Goal: Task Accomplishment & Management: Use online tool/utility

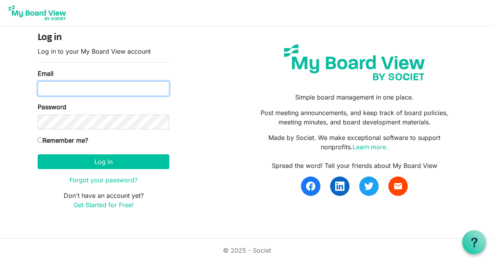
click at [73, 89] on input "Email" at bounding box center [104, 88] width 132 height 15
type input "tracenurmi@hotmail.com"
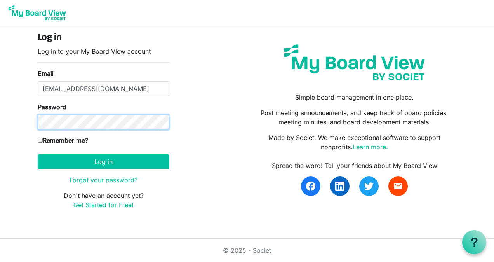
click at [38, 154] on button "Log in" at bounding box center [104, 161] width 132 height 15
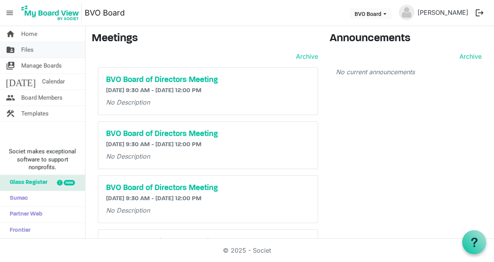
click at [32, 49] on span "Files" at bounding box center [27, 50] width 12 height 16
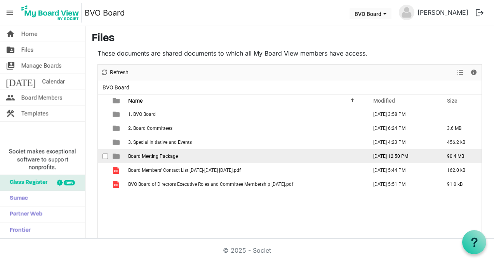
click at [157, 153] on span "Board Meeting Package" at bounding box center [153, 155] width 50 height 5
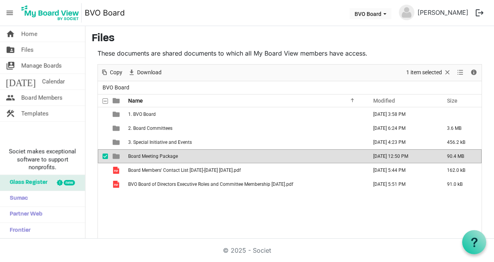
click at [157, 153] on span "Board Meeting Package" at bounding box center [153, 155] width 50 height 5
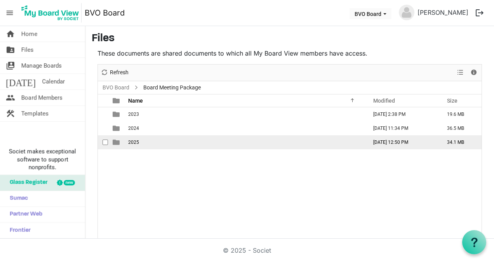
click at [135, 142] on span "2025" at bounding box center [133, 141] width 11 height 5
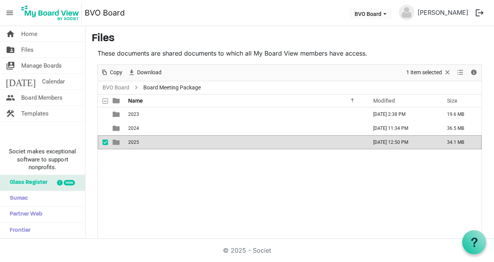
click at [135, 142] on span "2025" at bounding box center [133, 141] width 11 height 5
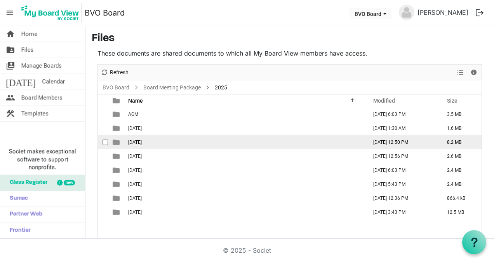
click at [137, 139] on span "August 28, 2025" at bounding box center [135, 141] width 14 height 5
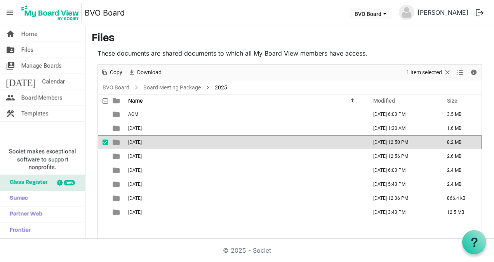
click at [137, 139] on span "[DATE]" at bounding box center [135, 141] width 14 height 5
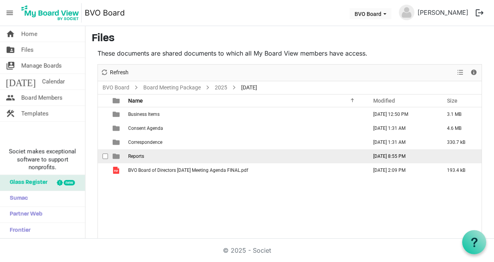
click at [134, 155] on span "Reports" at bounding box center [136, 155] width 16 height 5
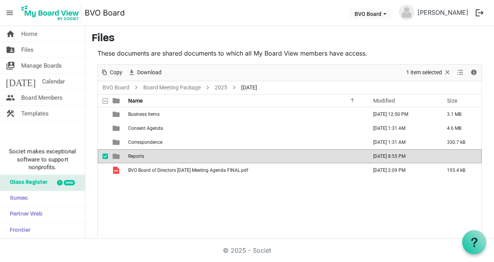
click at [134, 155] on span "Reports" at bounding box center [136, 155] width 16 height 5
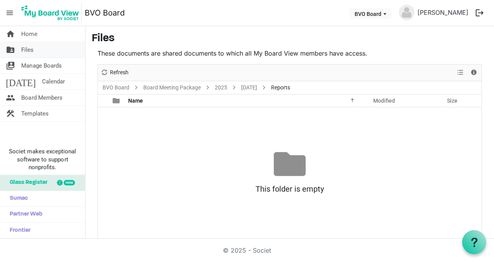
click at [30, 47] on span "Files" at bounding box center [27, 50] width 12 height 16
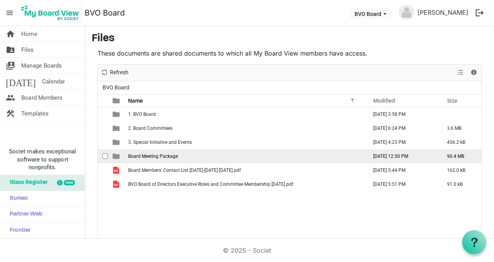
click at [146, 155] on span "Board Meeting Package" at bounding box center [153, 155] width 50 height 5
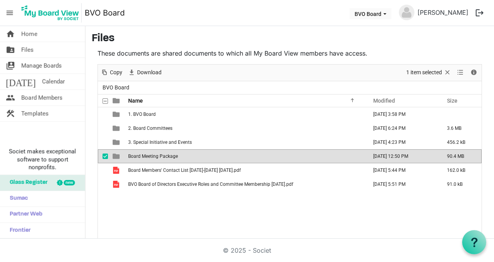
click at [146, 155] on span "Board Meeting Package" at bounding box center [153, 155] width 50 height 5
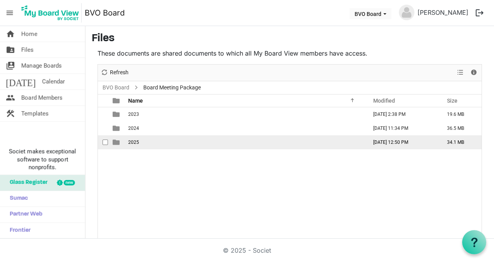
click at [134, 143] on span "2025" at bounding box center [133, 141] width 11 height 5
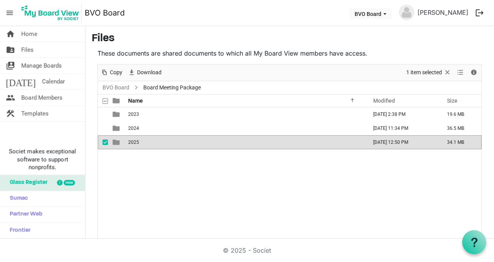
click at [134, 143] on span "2025" at bounding box center [133, 141] width 11 height 5
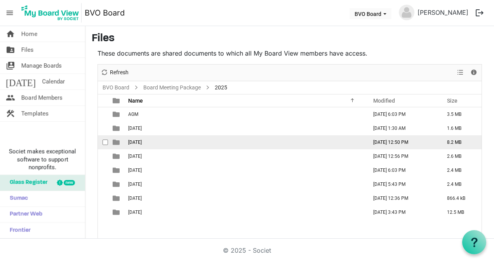
click at [134, 142] on span "[DATE]" at bounding box center [135, 141] width 14 height 5
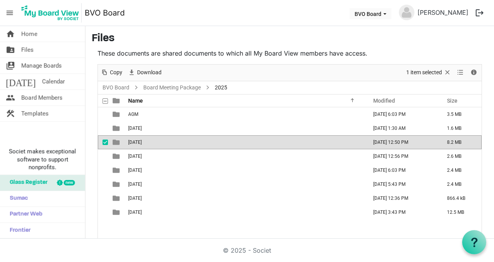
click at [134, 142] on span "[DATE]" at bounding box center [135, 141] width 14 height 5
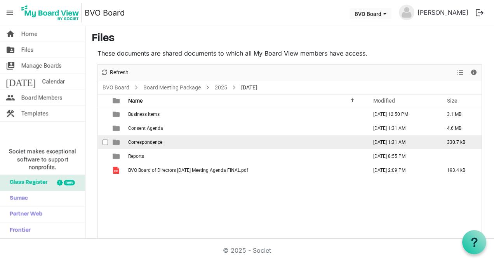
click at [147, 141] on span "Correspondence" at bounding box center [145, 141] width 34 height 5
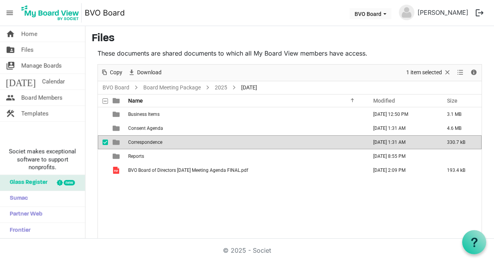
click at [147, 141] on span "Correspondence" at bounding box center [145, 141] width 34 height 5
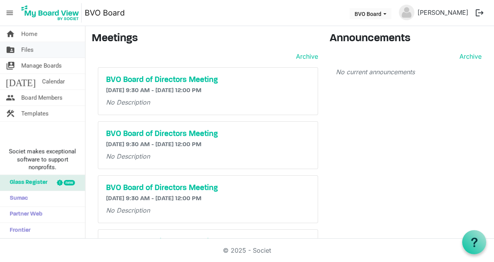
click at [28, 49] on span "Files" at bounding box center [27, 50] width 12 height 16
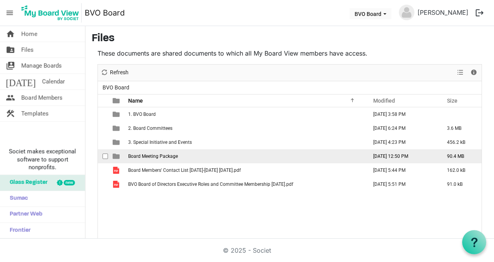
click at [156, 154] on span "Board Meeting Package" at bounding box center [153, 155] width 50 height 5
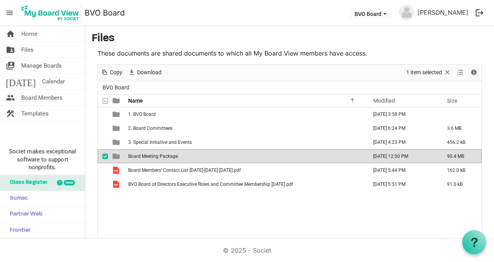
click at [156, 154] on span "Board Meeting Package" at bounding box center [153, 155] width 50 height 5
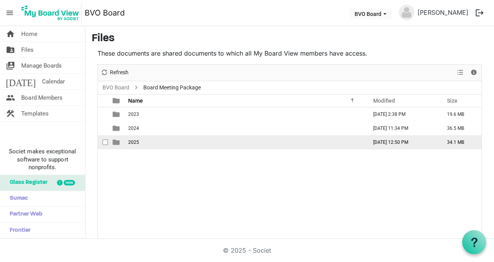
click at [134, 143] on span "2025" at bounding box center [133, 141] width 11 height 5
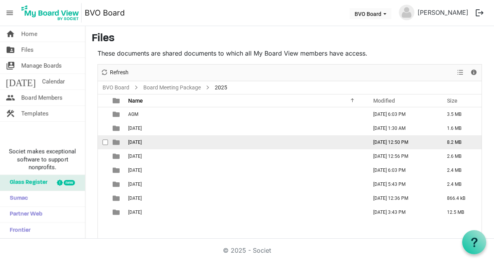
click at [134, 139] on span "[DATE]" at bounding box center [135, 141] width 14 height 5
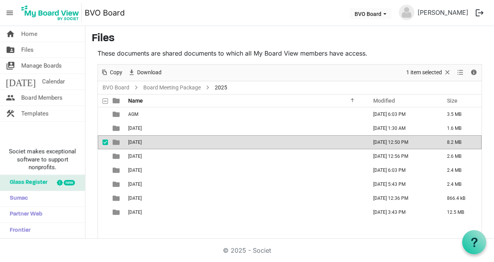
click at [134, 139] on span "[DATE]" at bounding box center [135, 141] width 14 height 5
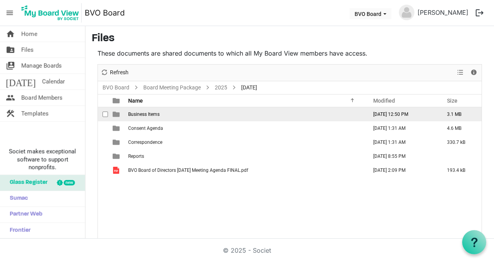
click at [147, 113] on span "Business Items" at bounding box center [143, 113] width 31 height 5
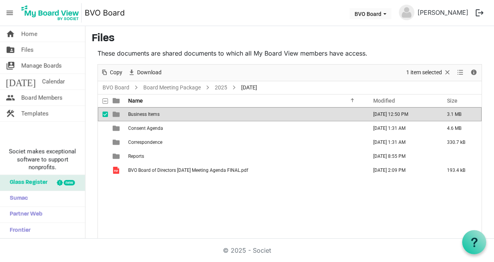
click at [147, 113] on span "Business Items" at bounding box center [143, 113] width 31 height 5
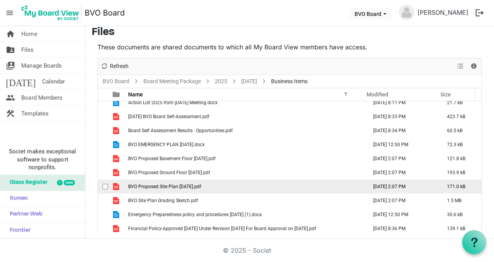
scroll to position [8, 0]
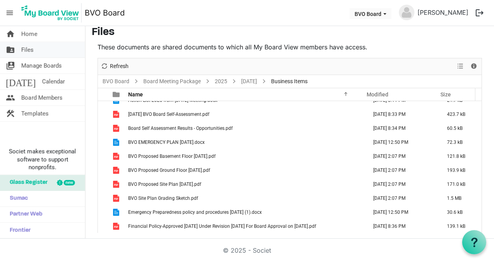
click at [33, 50] on span "Files" at bounding box center [27, 50] width 12 height 16
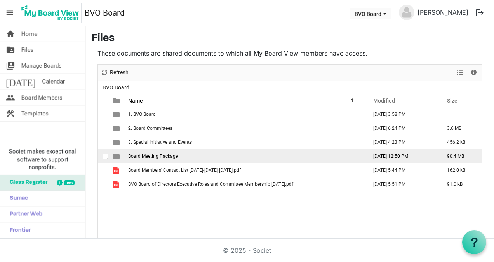
click at [148, 154] on span "Board Meeting Package" at bounding box center [153, 155] width 50 height 5
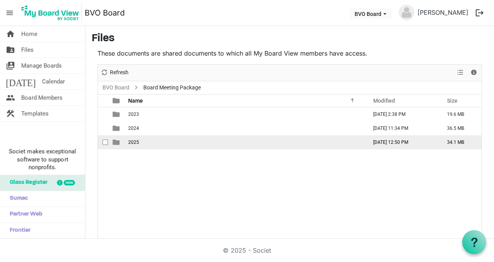
click at [141, 142] on td "2025" at bounding box center [245, 142] width 239 height 14
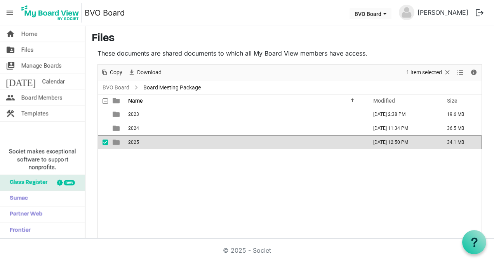
click at [141, 142] on td "2025" at bounding box center [245, 142] width 239 height 14
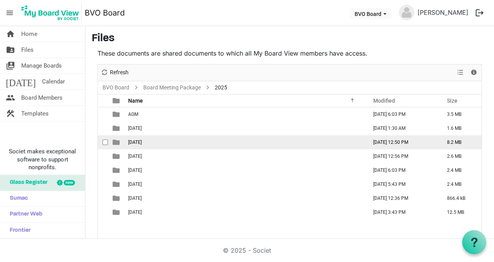
click at [138, 142] on span "[DATE]" at bounding box center [135, 141] width 14 height 5
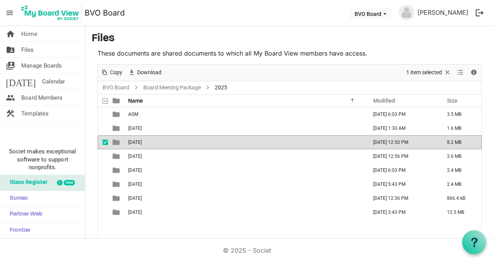
click at [138, 142] on span "[DATE]" at bounding box center [135, 141] width 14 height 5
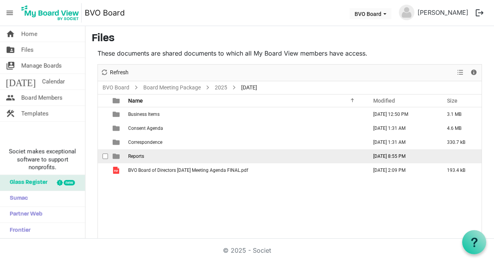
click at [135, 155] on span "Reports" at bounding box center [136, 155] width 16 height 5
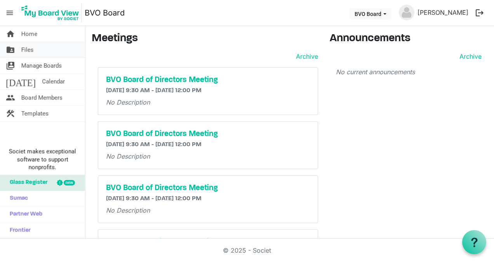
click at [26, 47] on span "Files" at bounding box center [27, 50] width 12 height 16
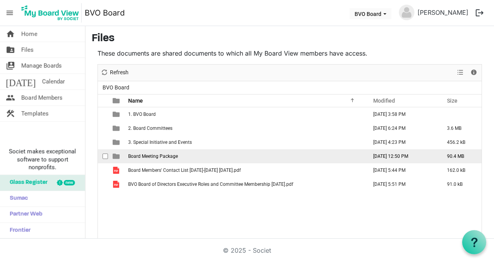
click at [175, 152] on td "Board Meeting Package" at bounding box center [245, 156] width 239 height 14
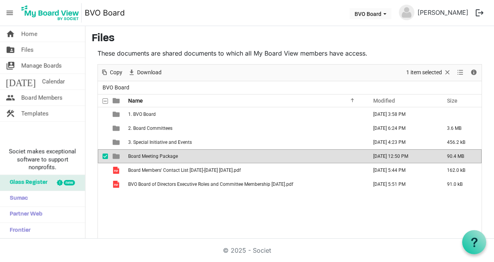
click at [175, 152] on td "Board Meeting Package" at bounding box center [245, 156] width 239 height 14
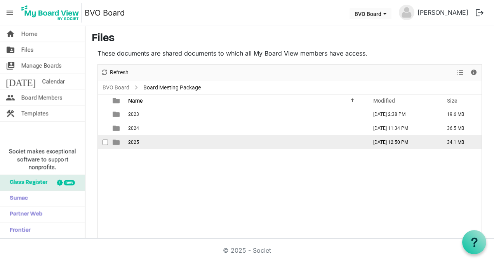
click at [142, 142] on td "2025" at bounding box center [245, 142] width 239 height 14
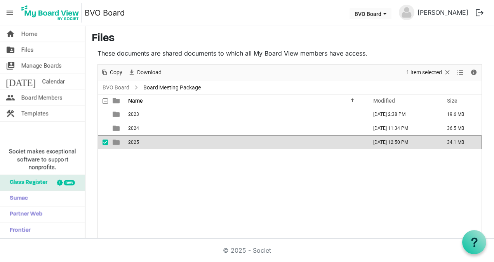
click at [141, 142] on td "2025" at bounding box center [245, 142] width 239 height 14
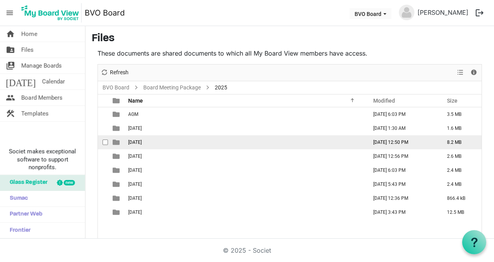
click at [142, 139] on span "[DATE]" at bounding box center [135, 141] width 14 height 5
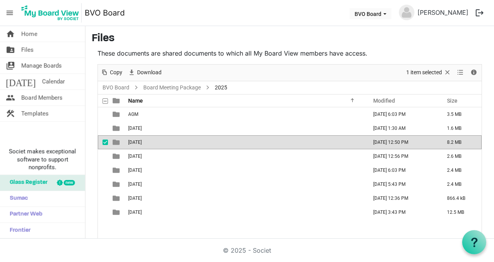
click at [142, 139] on span "[DATE]" at bounding box center [135, 141] width 14 height 5
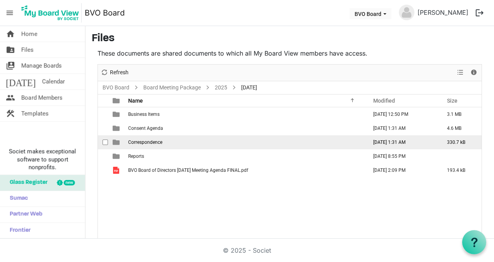
click at [143, 142] on span "Correspondence" at bounding box center [145, 141] width 34 height 5
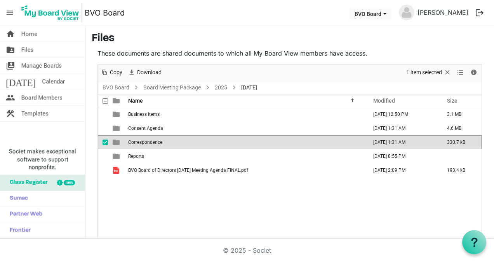
click at [143, 142] on span "Correspondence" at bounding box center [145, 141] width 34 height 5
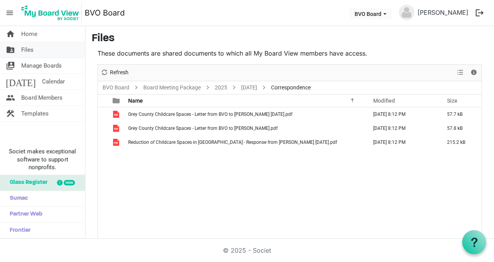
click at [30, 49] on span "Files" at bounding box center [27, 50] width 12 height 16
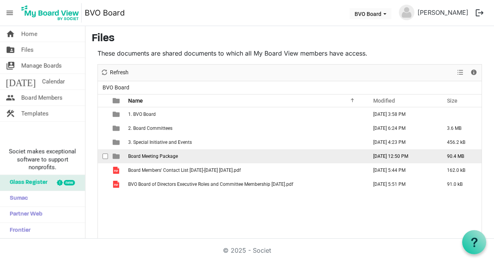
click at [164, 155] on span "Board Meeting Package" at bounding box center [153, 155] width 50 height 5
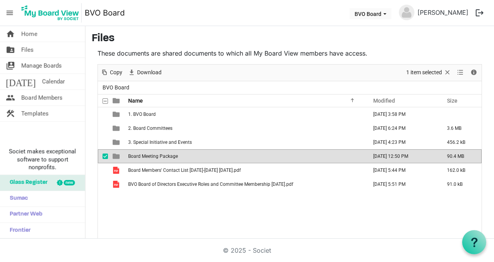
click at [164, 155] on span "Board Meeting Package" at bounding box center [153, 155] width 50 height 5
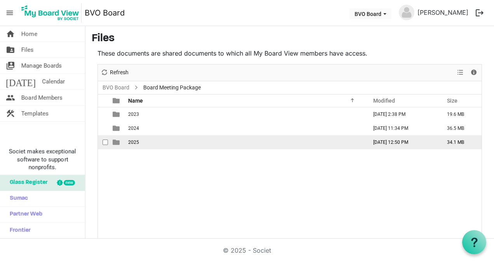
click at [137, 143] on span "2025" at bounding box center [133, 141] width 11 height 5
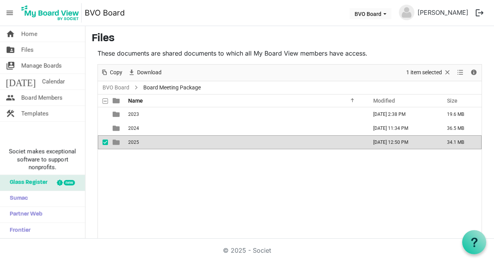
click at [137, 143] on span "2025" at bounding box center [133, 141] width 11 height 5
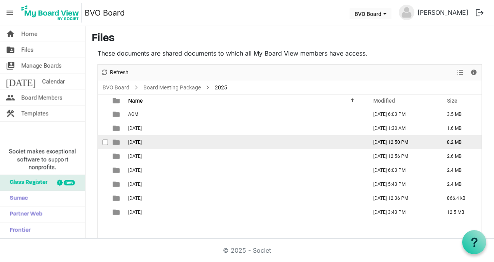
click at [137, 143] on span "[DATE]" at bounding box center [135, 141] width 14 height 5
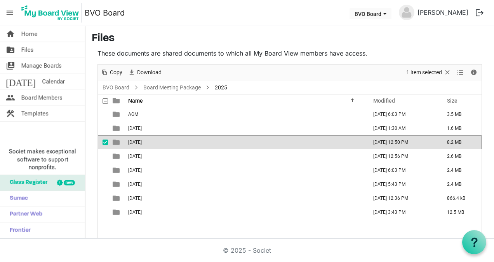
click at [137, 143] on span "[DATE]" at bounding box center [135, 141] width 14 height 5
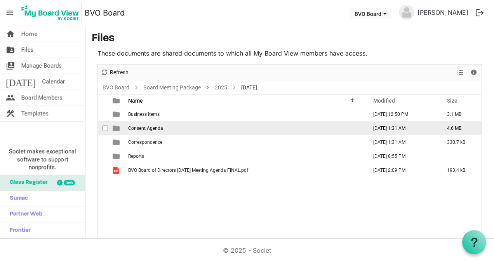
click at [139, 125] on span "Consent Agenda" at bounding box center [145, 127] width 35 height 5
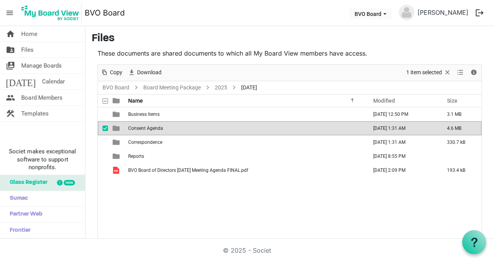
click at [139, 125] on span "Consent Agenda" at bounding box center [145, 127] width 35 height 5
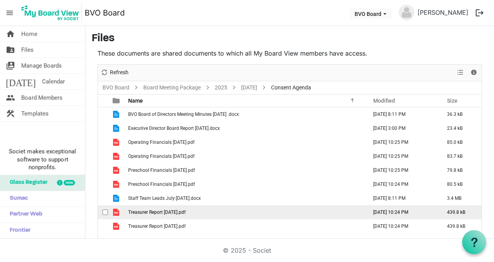
click at [159, 210] on span "Treasurer Report [DATE].pdf" at bounding box center [156, 211] width 57 height 5
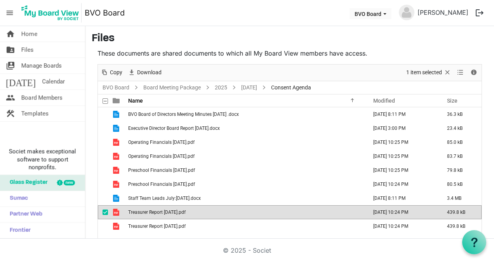
click at [159, 210] on span "Treasurer Report [DATE].pdf" at bounding box center [156, 211] width 57 height 5
